Goal: Navigation & Orientation: Find specific page/section

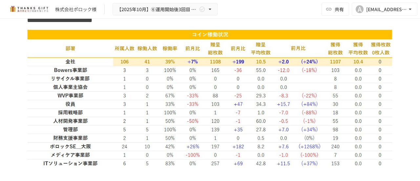
scroll to position [951, 0]
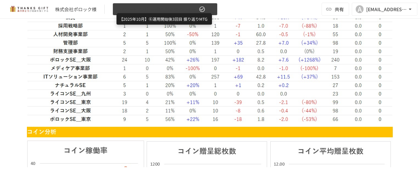
click at [173, 11] on span "【2025年10月】⑥運用開始後3回目 振り返りMTG" at bounding box center [157, 9] width 81 height 8
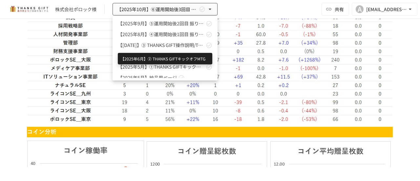
scroll to position [18, 0]
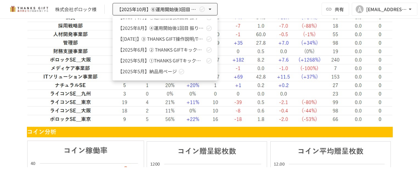
click at [167, 72] on span "【2025年5月】納品用ページ" at bounding box center [147, 71] width 59 height 7
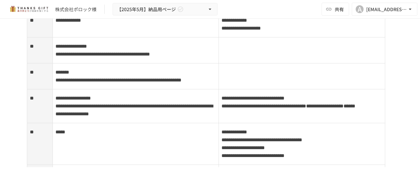
scroll to position [910, 0]
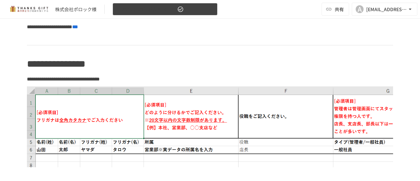
click at [185, 10] on button "【2025年5月】納品用ページ" at bounding box center [164, 9] width 105 height 13
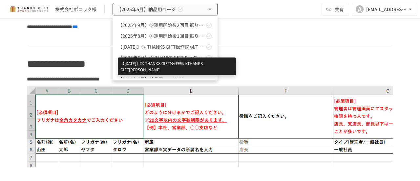
scroll to position [18, 0]
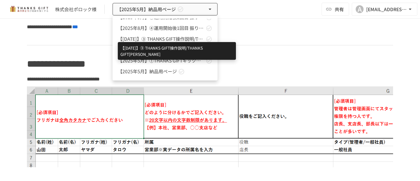
click at [182, 41] on span "【[DATE]】➂ THANKS GIFT操作説明/THANKS GIFT[PERSON_NAME]" at bounding box center [161, 38] width 87 height 7
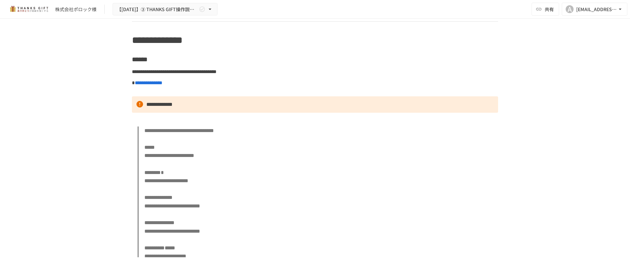
scroll to position [2447, 0]
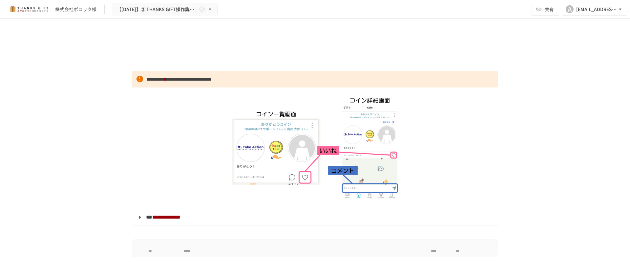
click at [419, 109] on div "**********" at bounding box center [315, 138] width 630 height 239
